Goal: Find contact information: Find contact information

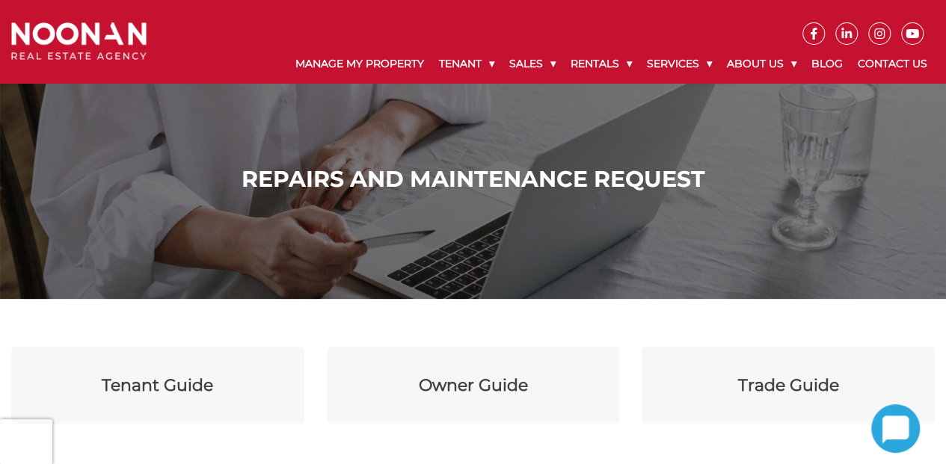
click at [890, 117] on div "Repairs and Maintenance Request" at bounding box center [473, 149] width 946 height 299
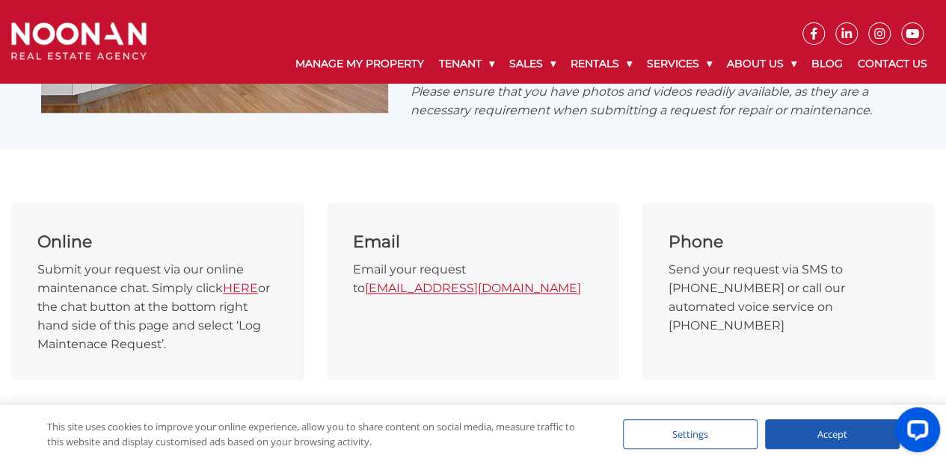
scroll to position [670, 0]
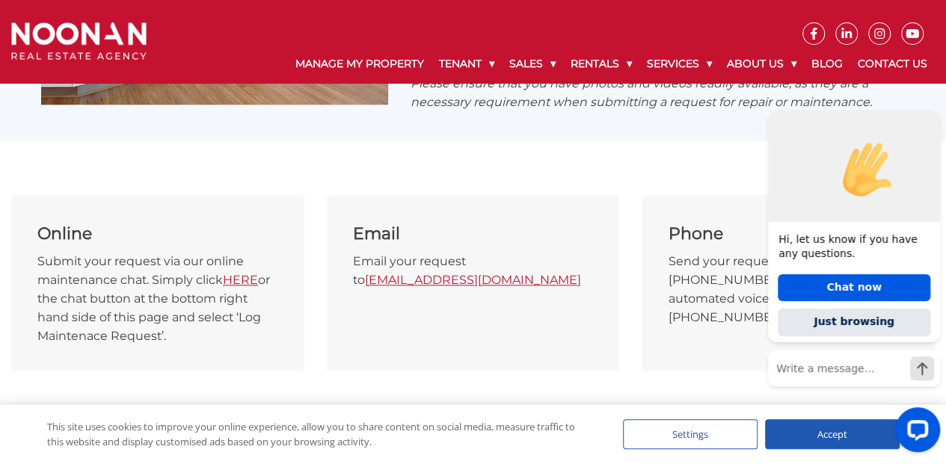
drag, startPoint x: 591, startPoint y: 263, endPoint x: 372, endPoint y: 268, distance: 219.1
click at [372, 268] on p "Email your request to maintenance@bricksandagent.com" at bounding box center [473, 270] width 241 height 37
copy link "maintenance@bricksandagent.com"
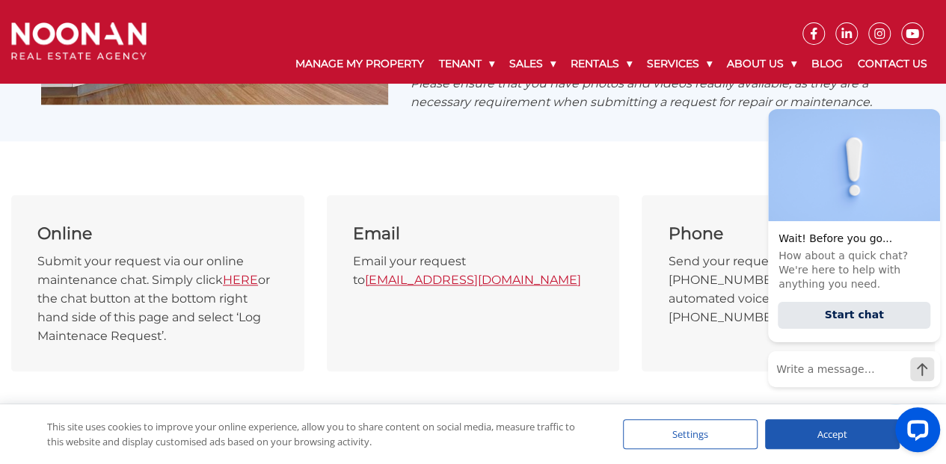
click at [545, 380] on body "Manage My Property Tenant Urgent & Emergency Repairs Repairs and Maintenance Re…" at bounding box center [473, 71] width 946 height 1482
click at [803, 437] on div at bounding box center [854, 429] width 172 height 45
click at [932, 97] on icon "Hide greeting" at bounding box center [931, 97] width 18 height 18
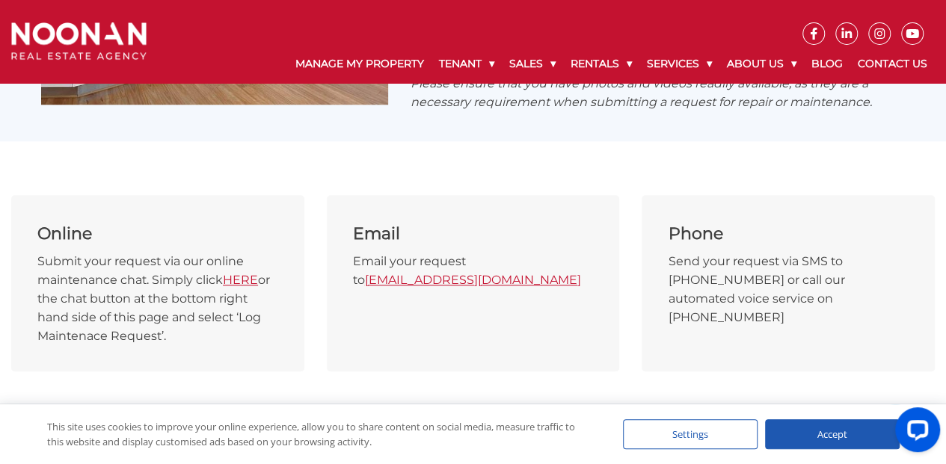
drag, startPoint x: 595, startPoint y: 264, endPoint x: 365, endPoint y: 274, distance: 230.5
click at [365, 274] on div "Email Email your request to maintenance@bricksandagent.com" at bounding box center [473, 283] width 293 height 176
copy p "maintenance@bricksandagent.com"
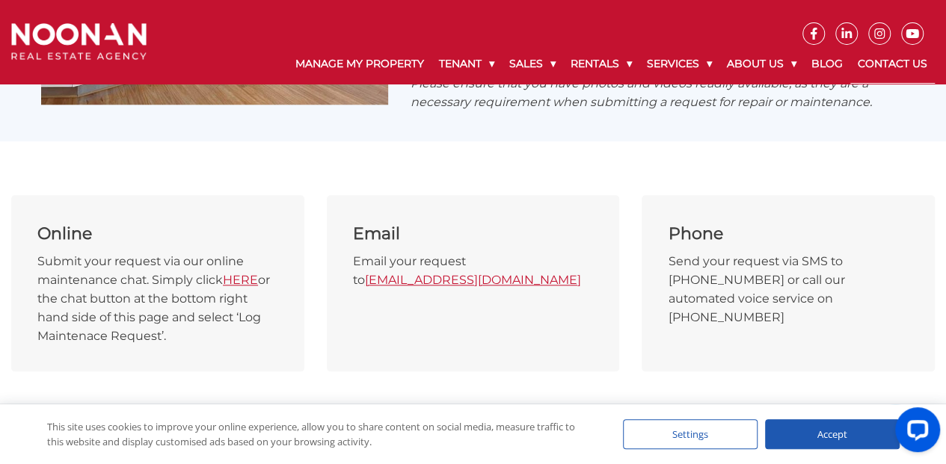
click at [910, 64] on link "Contact Us" at bounding box center [892, 64] width 84 height 39
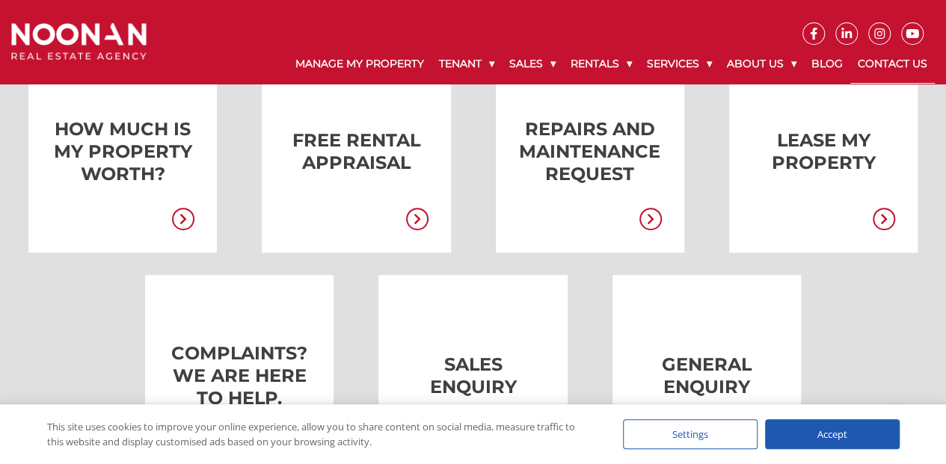
scroll to position [346, 0]
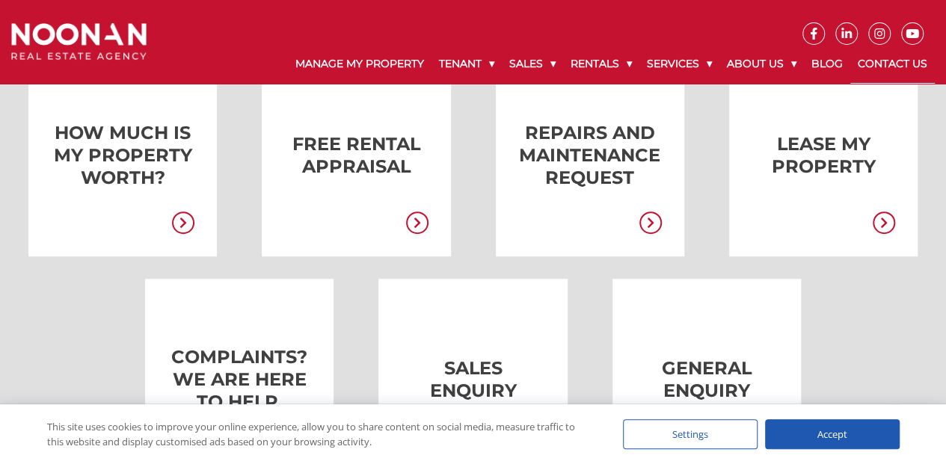
click at [596, 153] on link at bounding box center [567, 156] width 188 height 202
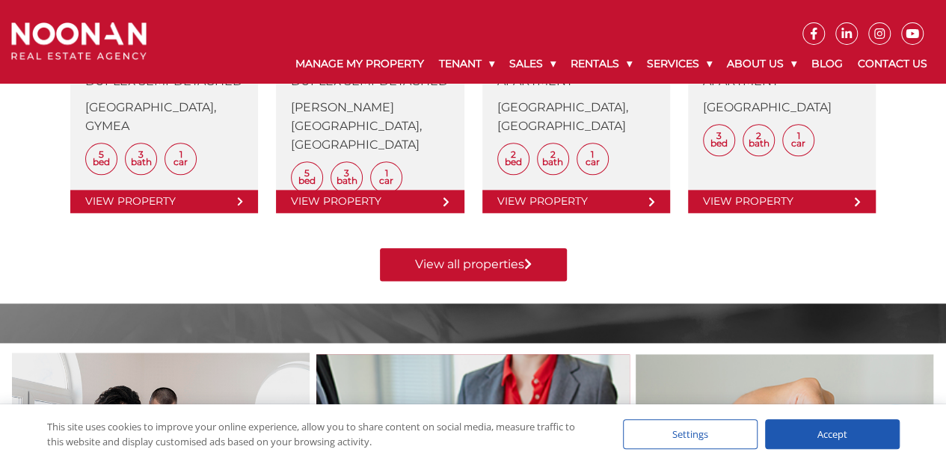
scroll to position [1218, 0]
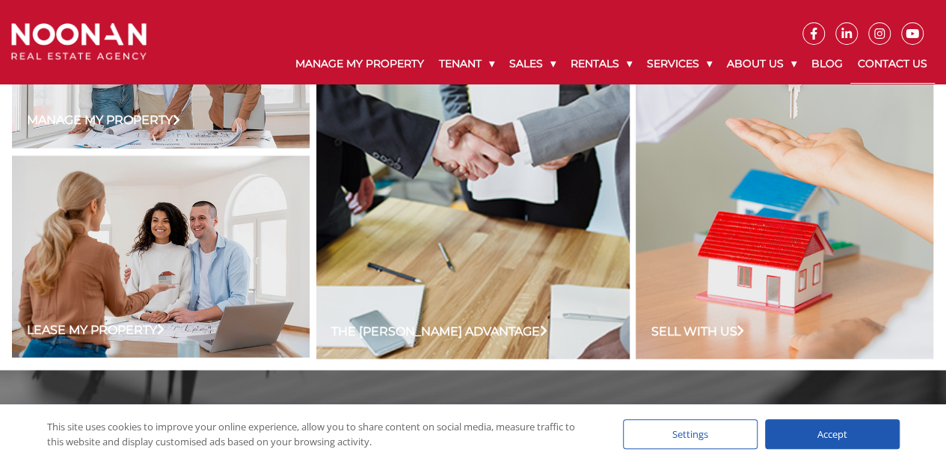
click at [886, 63] on link "Contact Us" at bounding box center [892, 64] width 84 height 39
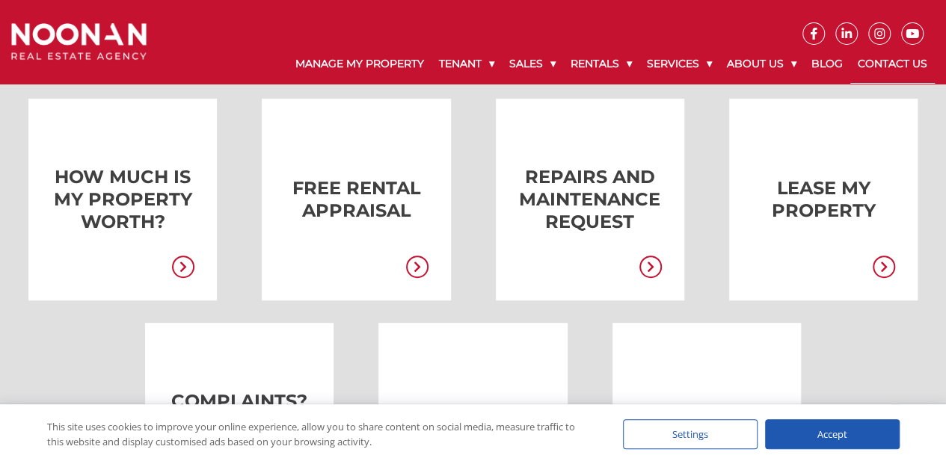
scroll to position [298, 0]
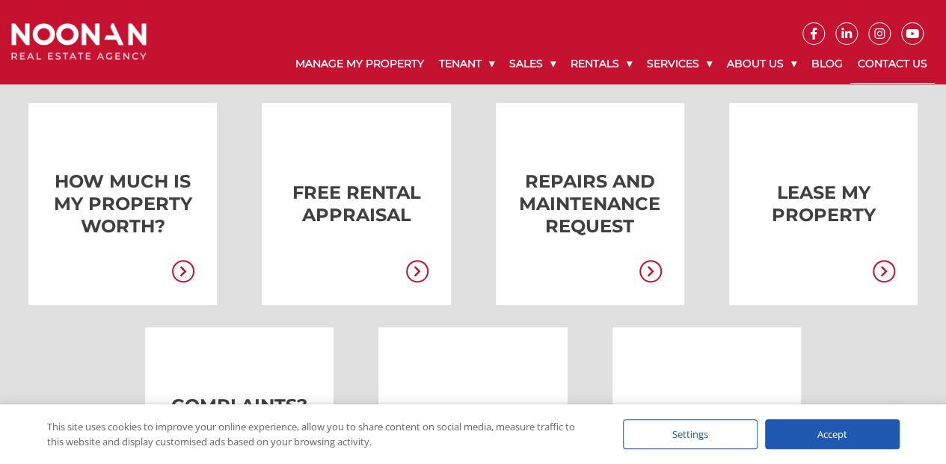
click at [650, 268] on icon at bounding box center [650, 271] width 22 height 22
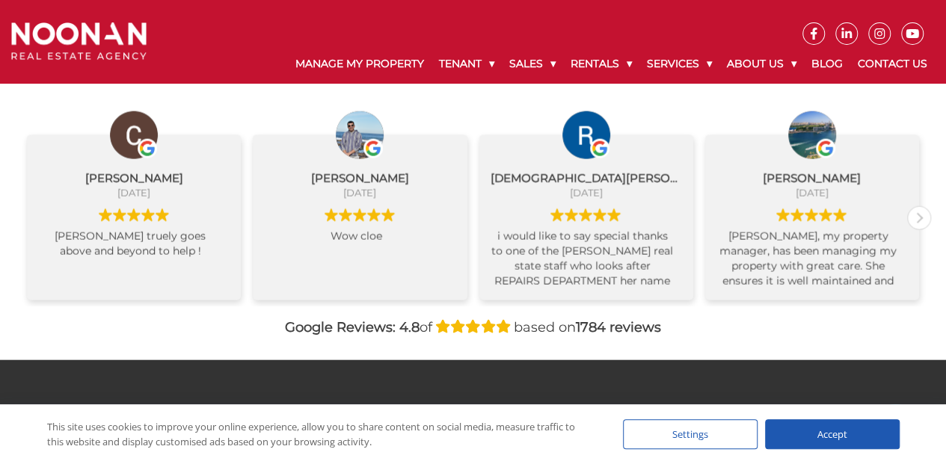
scroll to position [1610, 0]
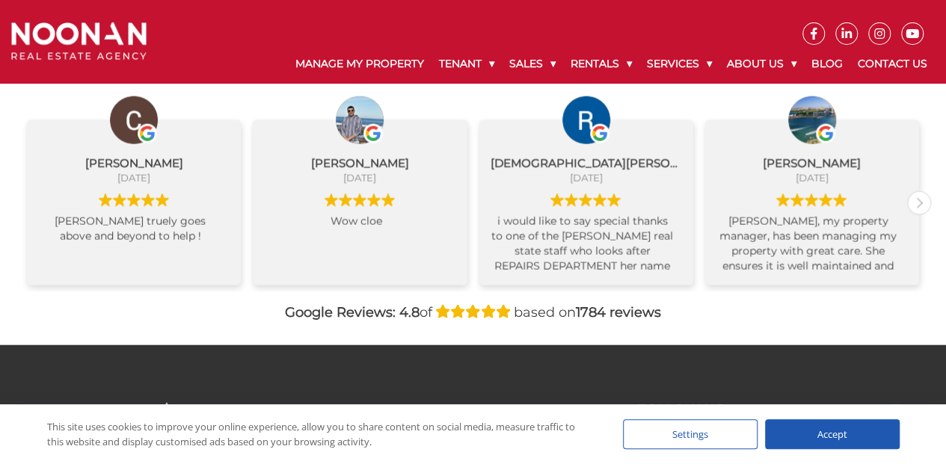
click at [833, 440] on div "Accept" at bounding box center [832, 434] width 135 height 30
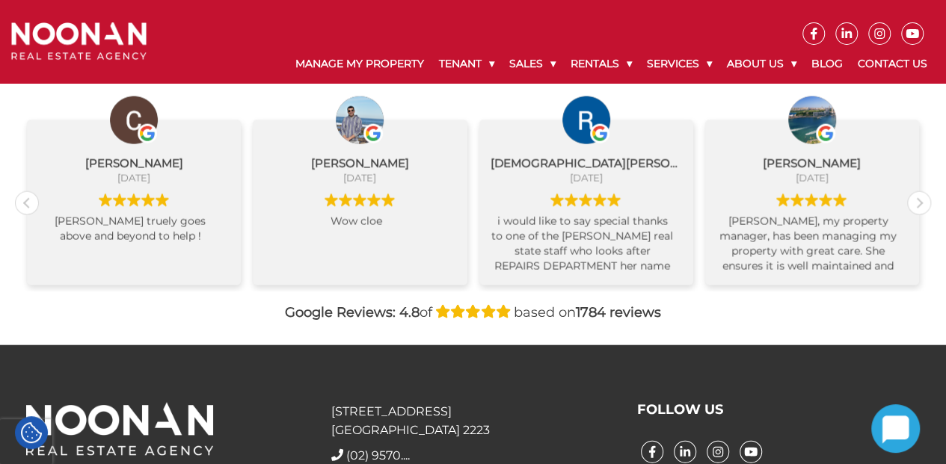
scroll to position [1715, 0]
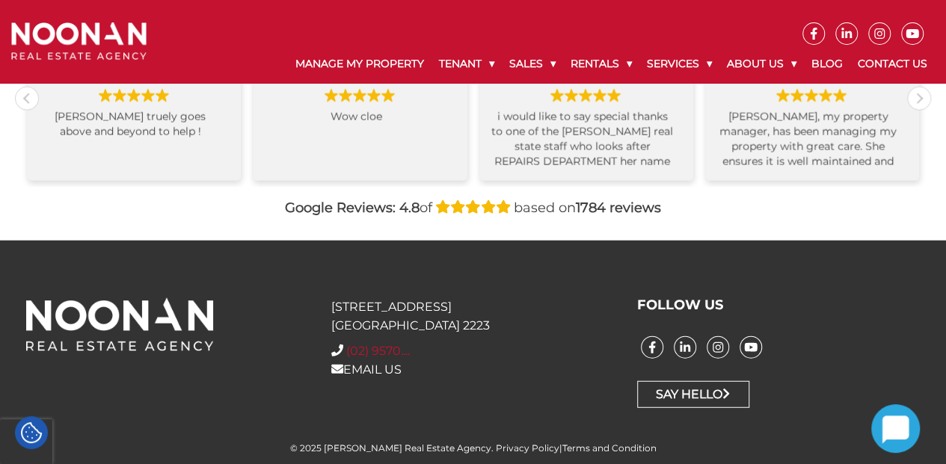
click at [395, 350] on span "(02) 9570...." at bounding box center [378, 351] width 64 height 14
